Goal: Transaction & Acquisition: Obtain resource

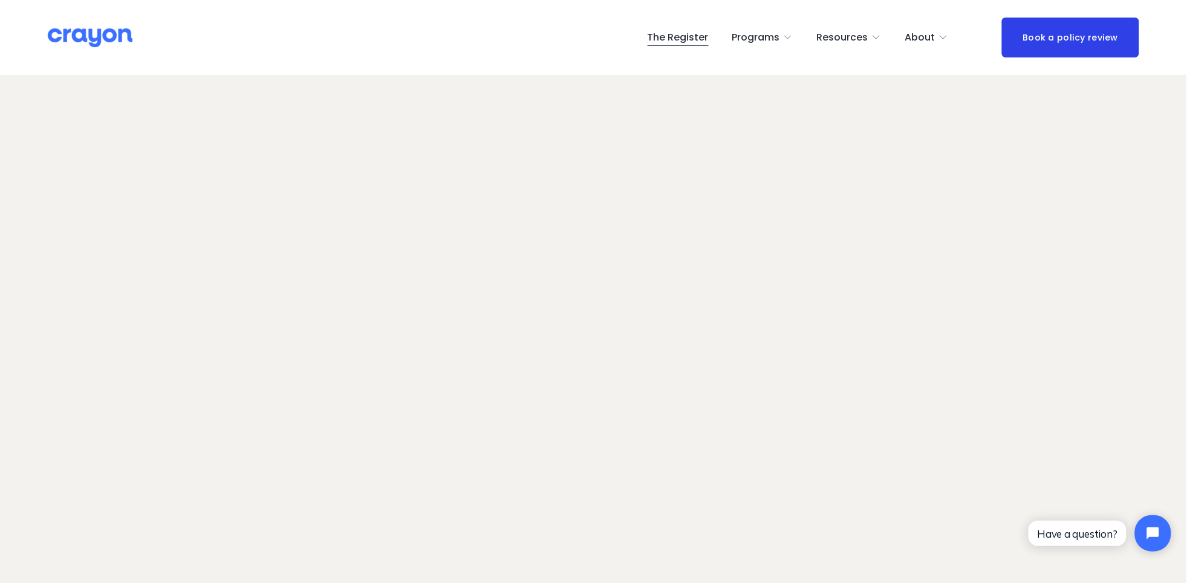
click at [0, 0] on span "Employer hub" at bounding box center [0, 0] width 0 height 0
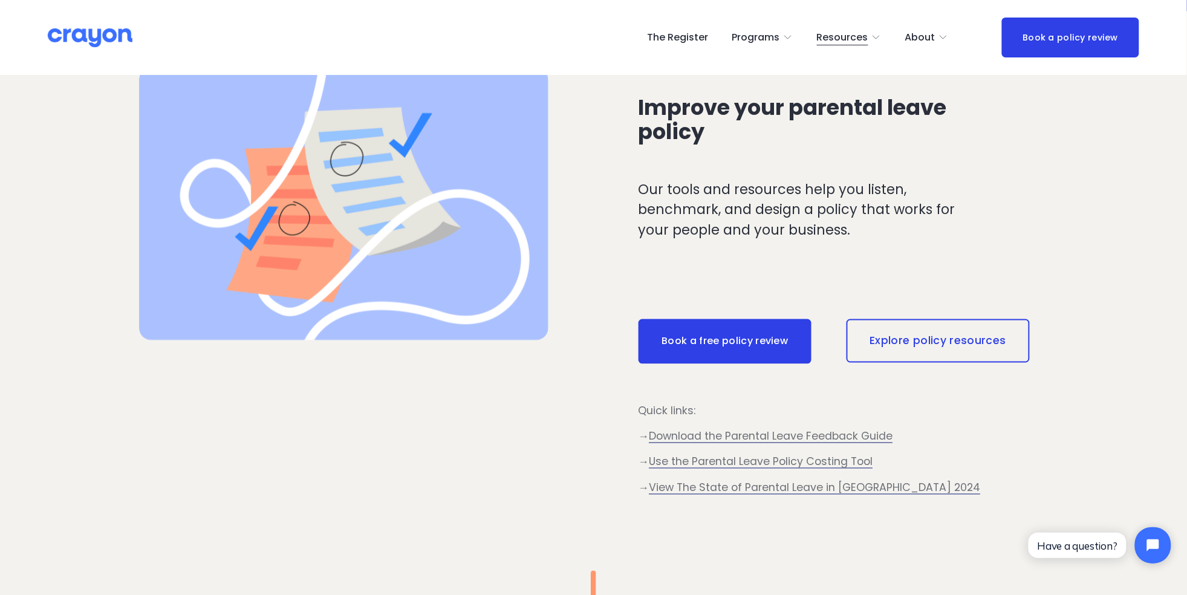
scroll to position [484, 0]
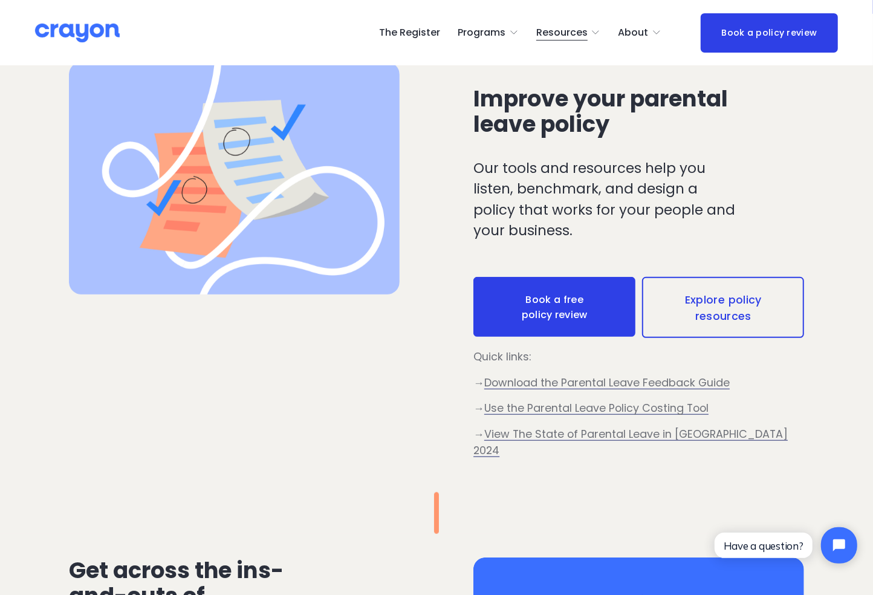
click at [557, 390] on span "Download the Parental Leave Feedback Guide" at bounding box center [606, 382] width 245 height 15
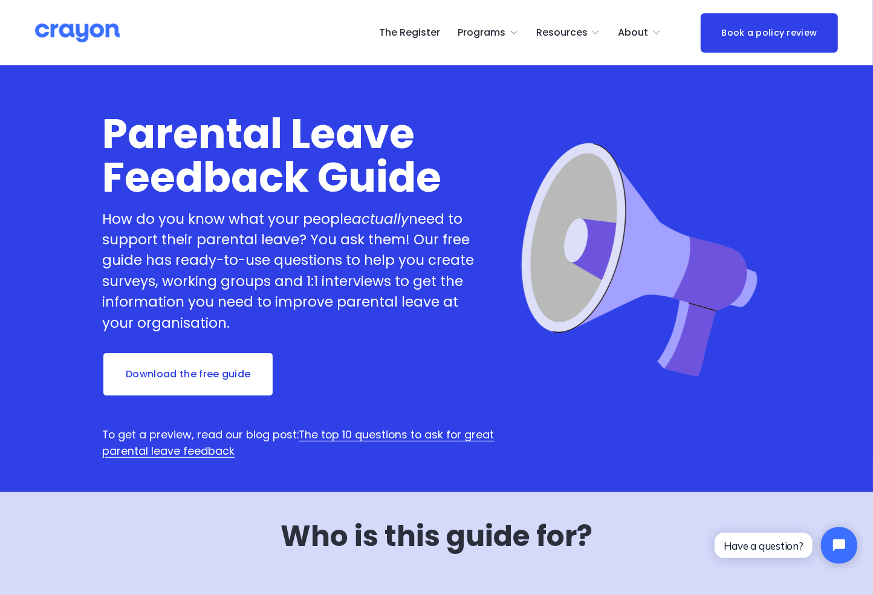
click at [193, 375] on link "Download the free guide" at bounding box center [188, 374] width 172 height 45
click at [417, 33] on link "The Register" at bounding box center [410, 32] width 61 height 19
